Goal: Task Accomplishment & Management: Complete application form

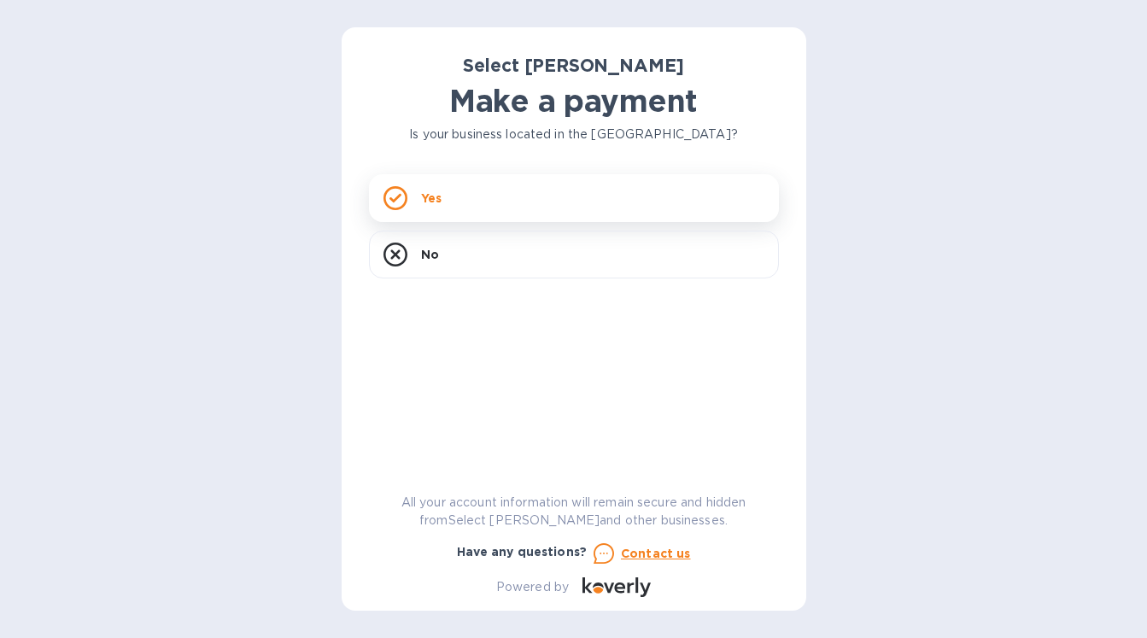
click at [612, 186] on div "Yes" at bounding box center [574, 198] width 410 height 48
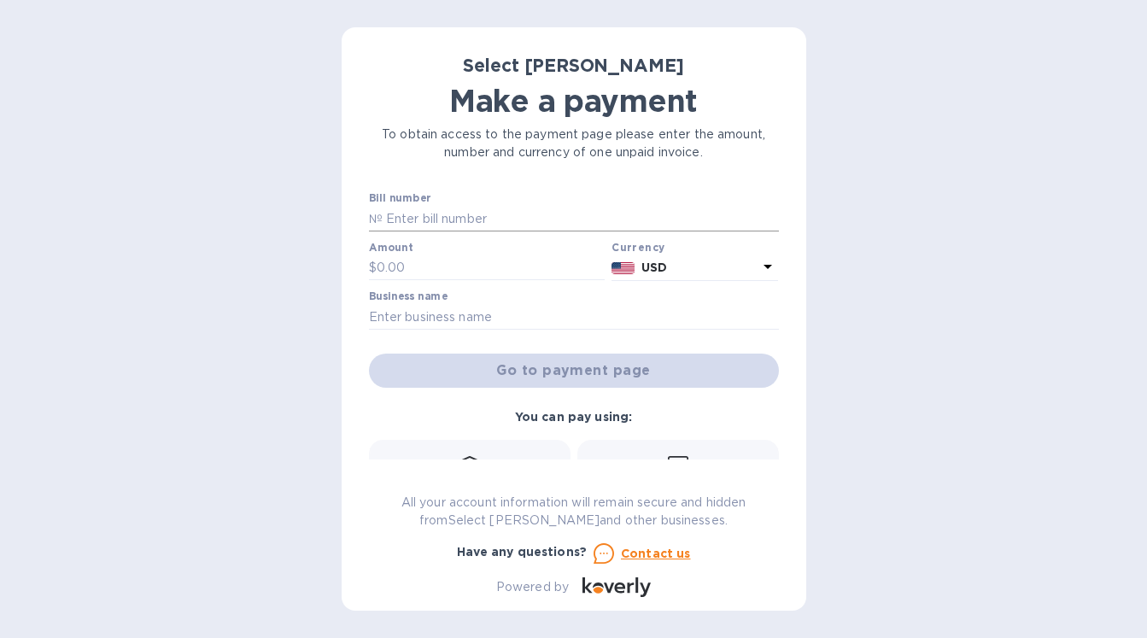
click at [554, 216] on input "text" at bounding box center [581, 219] width 396 height 26
type input "s"
type input "SS265028"
click at [496, 268] on input "text" at bounding box center [491, 268] width 229 height 26
type input "832"
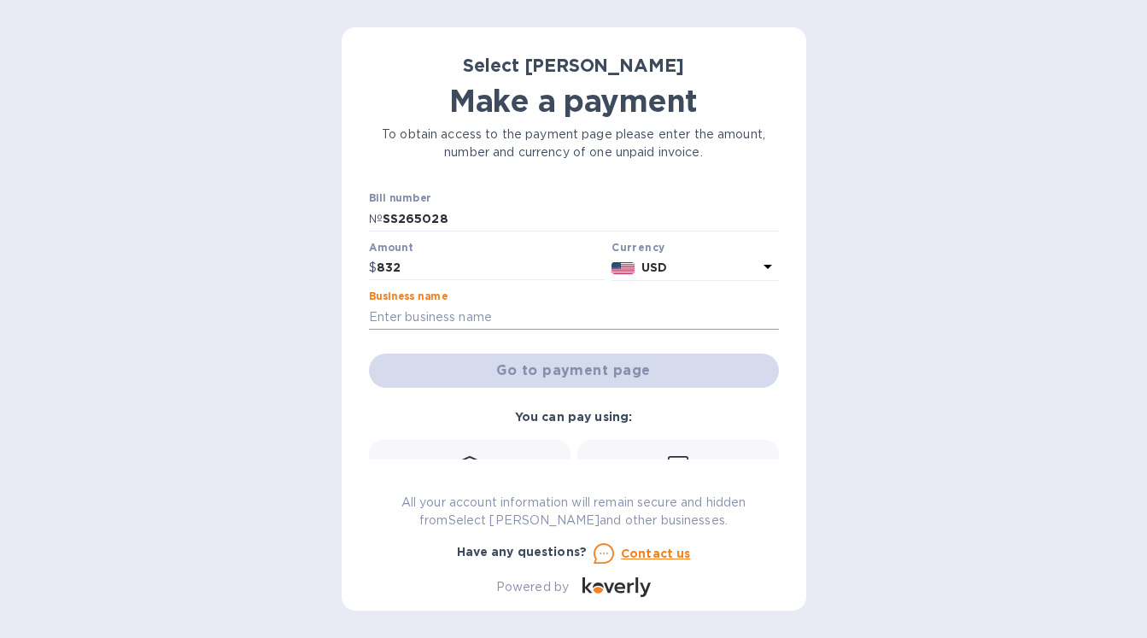
click at [500, 319] on input "text" at bounding box center [574, 317] width 410 height 26
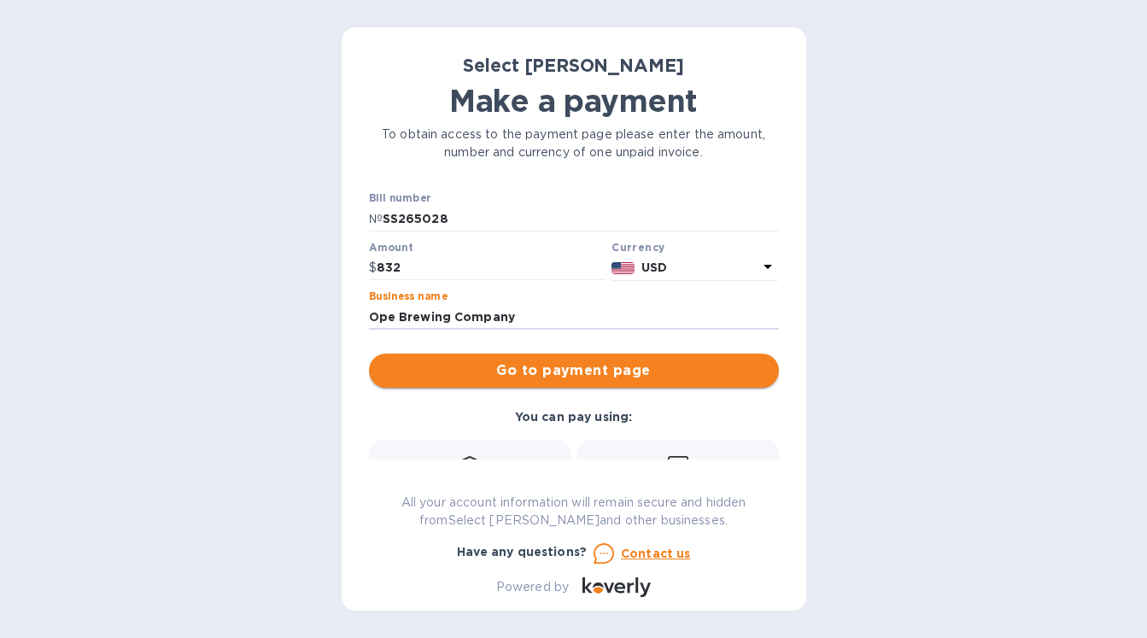
type input "Ope Brewing Company"
click at [515, 366] on span "Go to payment page" at bounding box center [574, 370] width 383 height 20
